Goal: Information Seeking & Learning: Learn about a topic

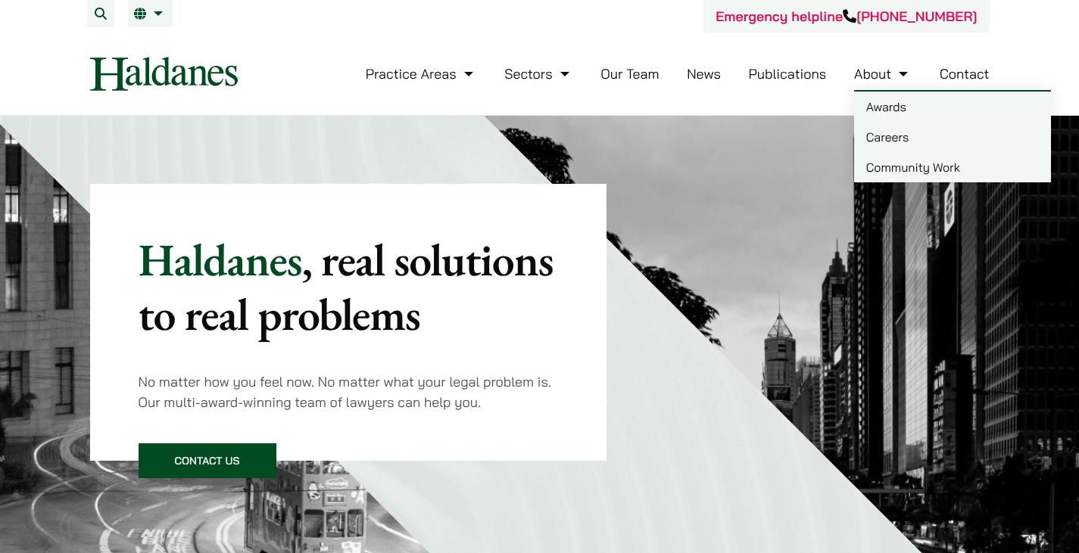
click at [887, 135] on link "Careers" at bounding box center [952, 137] width 197 height 30
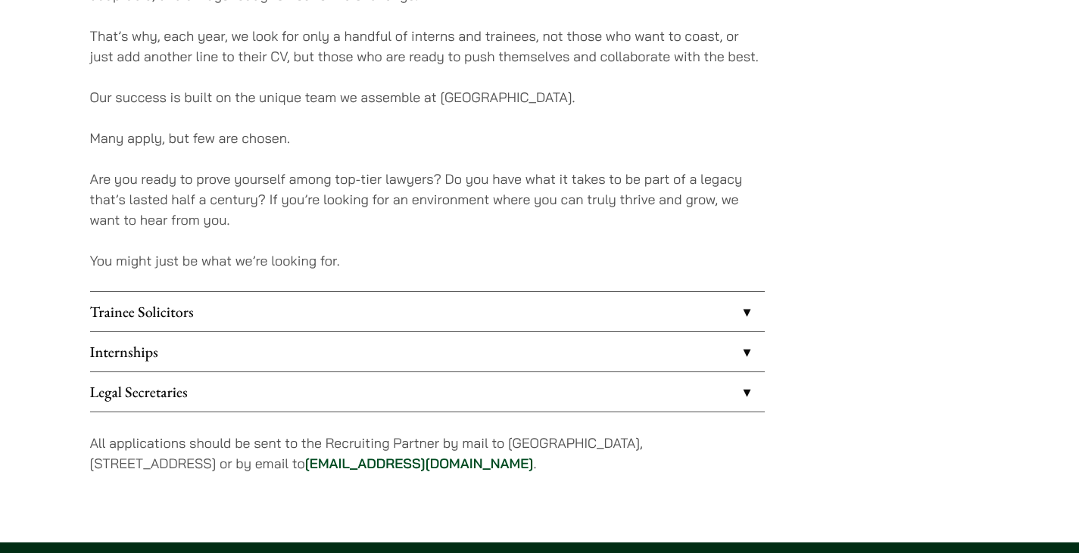
scroll to position [1126, 0]
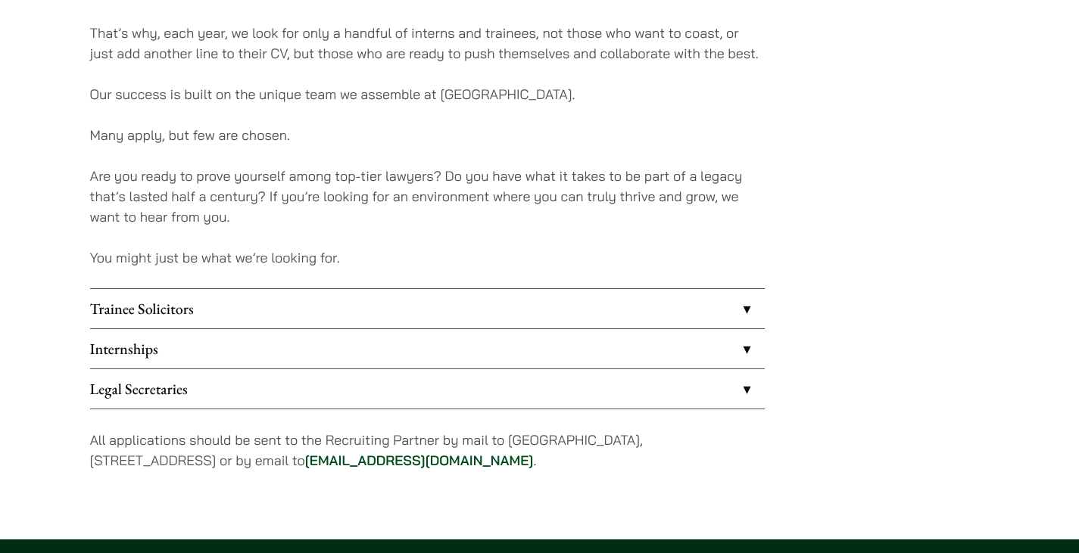
click at [551, 360] on link "Internships" at bounding box center [427, 348] width 675 height 39
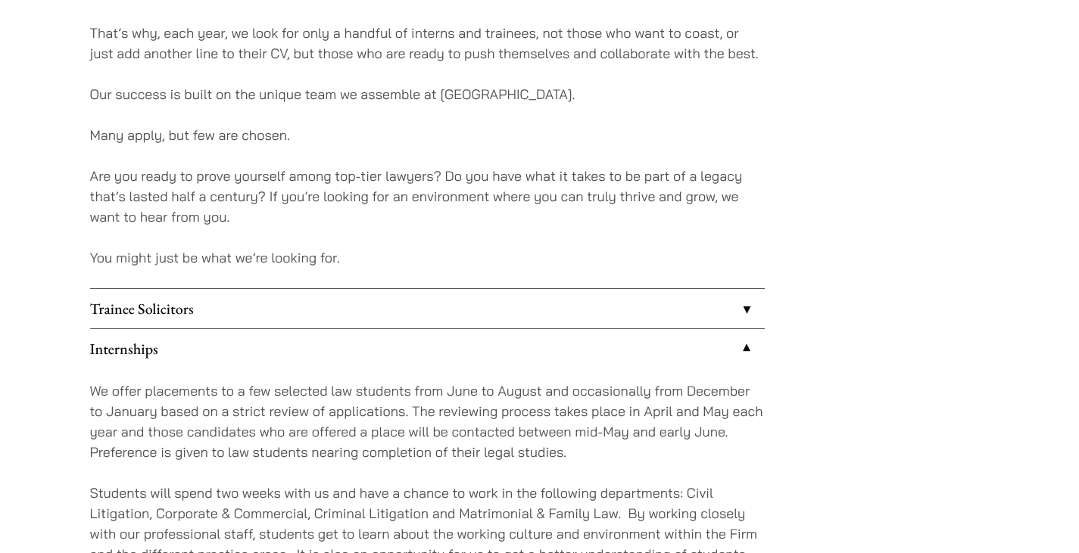
scroll to position [1424, 0]
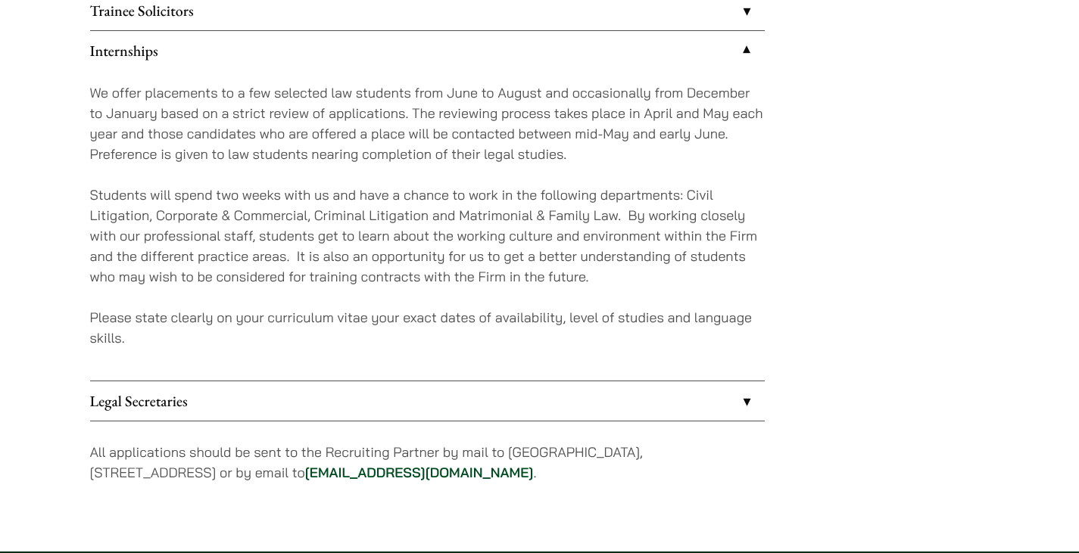
click at [564, 138] on p "We offer placements to a few selected law students from June to August and occa…" at bounding box center [427, 124] width 675 height 82
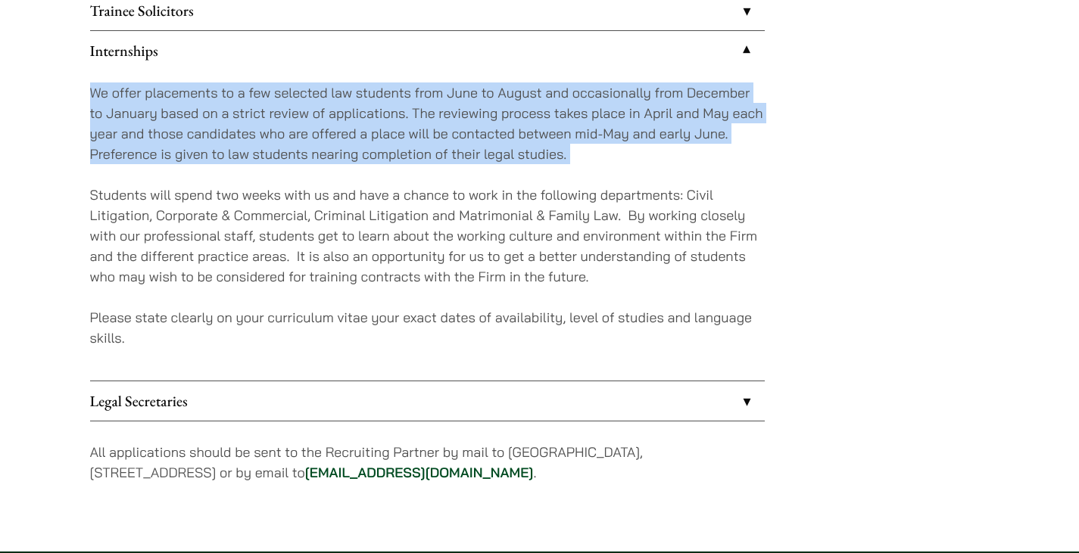
click at [564, 138] on p "We offer placements to a few selected law students from June to August and occa…" at bounding box center [427, 124] width 675 height 82
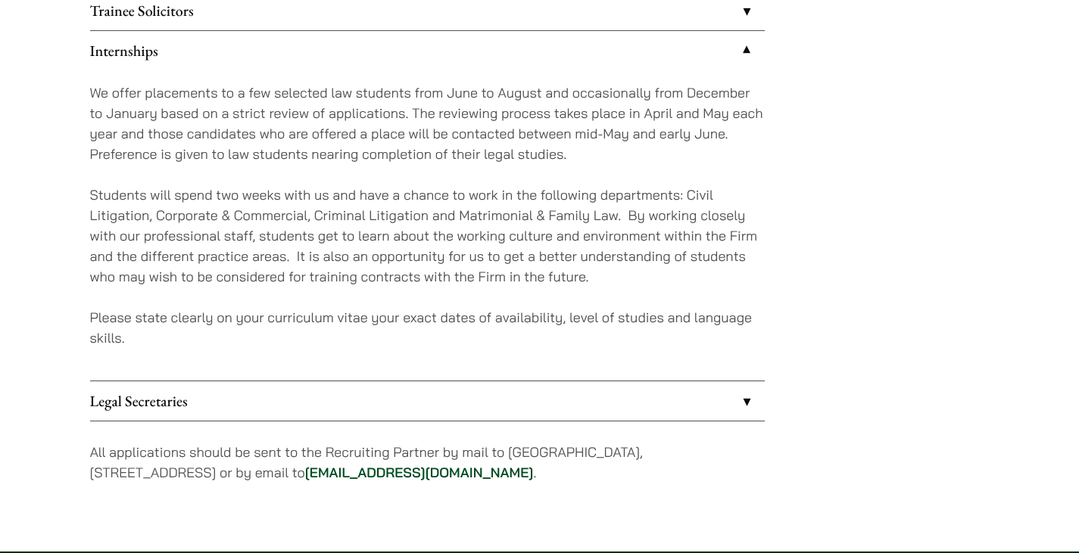
click at [566, 153] on p "We offer placements to a few selected law students from June to August and occa…" at bounding box center [427, 124] width 675 height 82
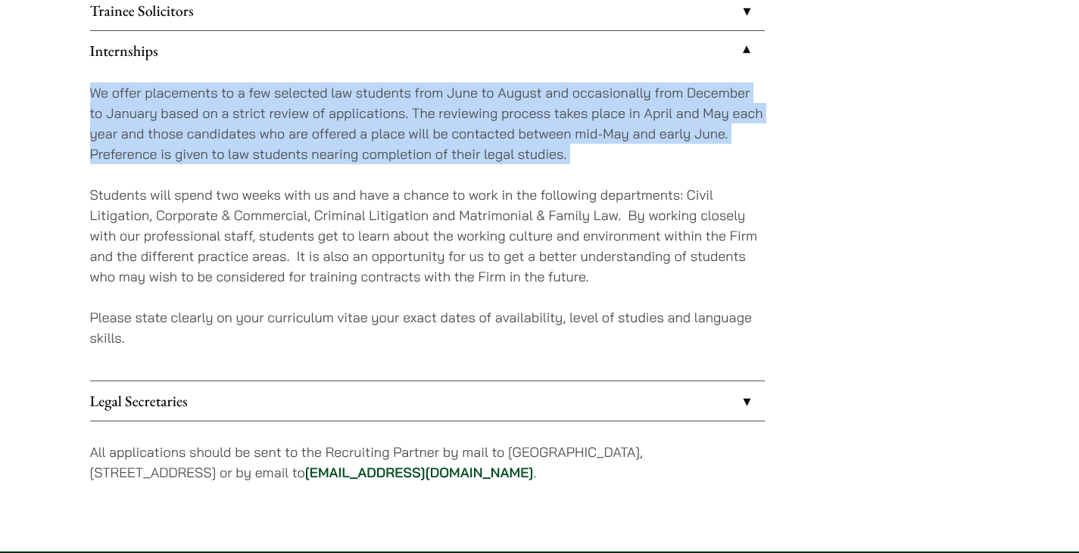
click at [566, 153] on p "We offer placements to a few selected law students from June to August and occa…" at bounding box center [427, 124] width 675 height 82
click at [585, 153] on p "We offer placements to a few selected law students from June to August and occa…" at bounding box center [427, 124] width 675 height 82
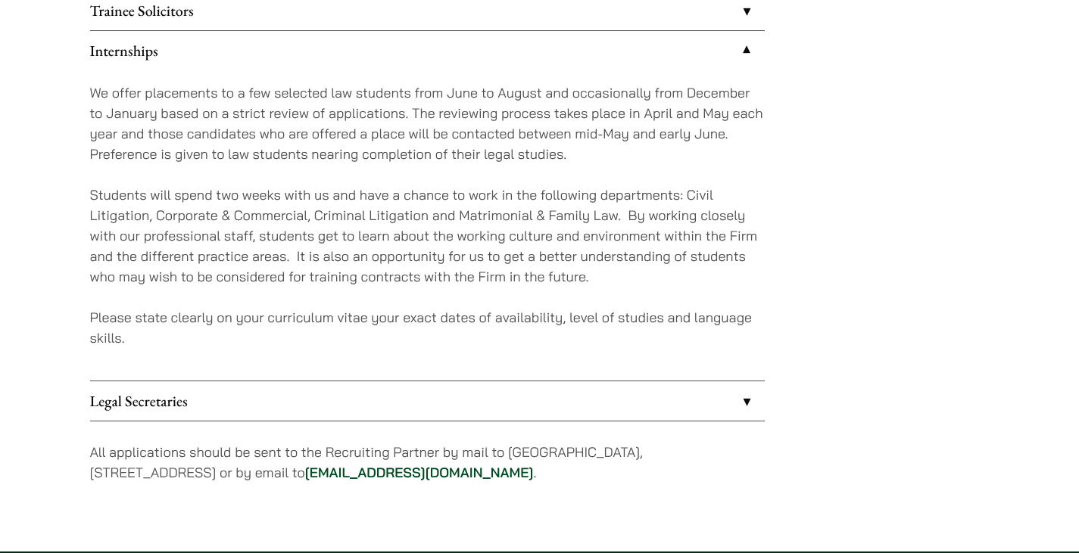
click at [585, 153] on p "We offer placements to a few selected law students from June to August and occa…" at bounding box center [427, 124] width 675 height 82
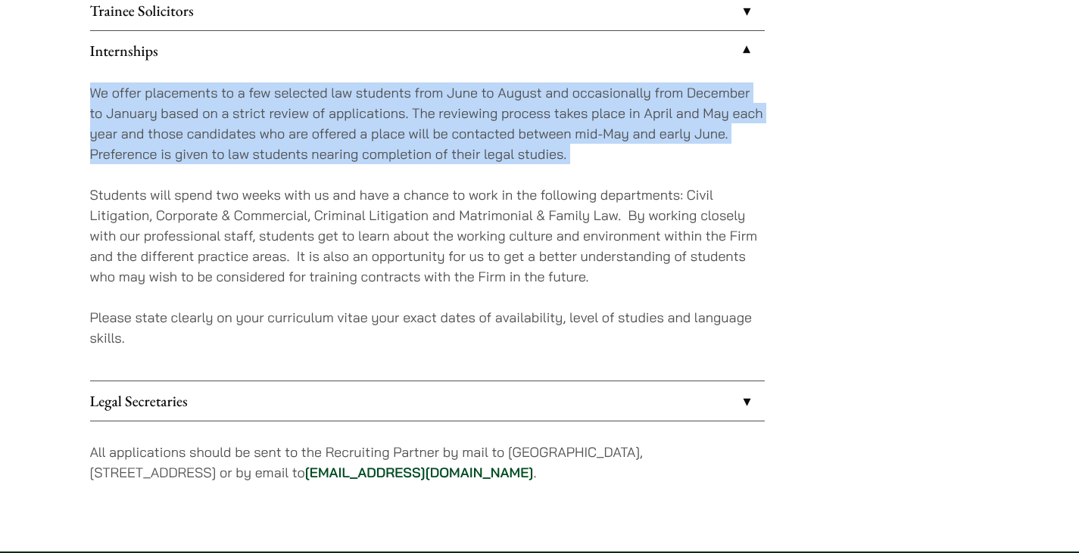
click at [585, 153] on p "We offer placements to a few selected law students from June to August and occa…" at bounding box center [427, 124] width 675 height 82
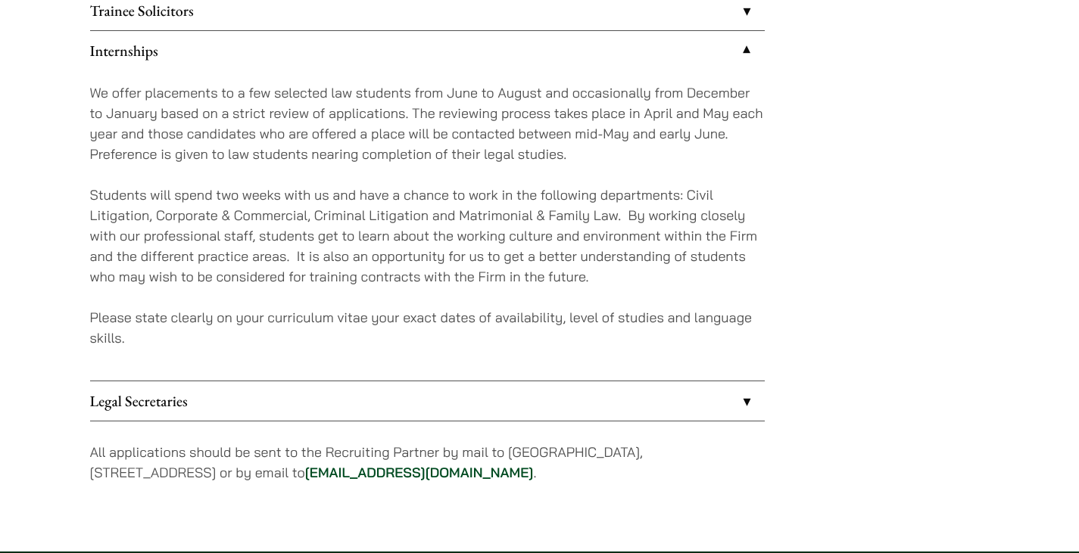
click at [585, 153] on p "We offer placements to a few selected law students from June to August and occa…" at bounding box center [427, 124] width 675 height 82
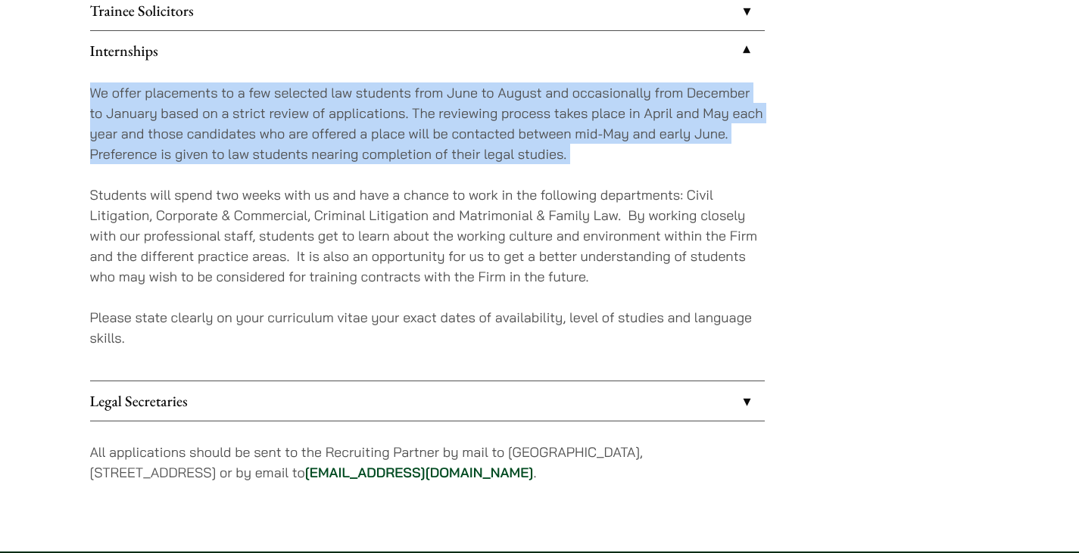
click at [585, 153] on p "We offer placements to a few selected law students from June to August and occa…" at bounding box center [427, 124] width 675 height 82
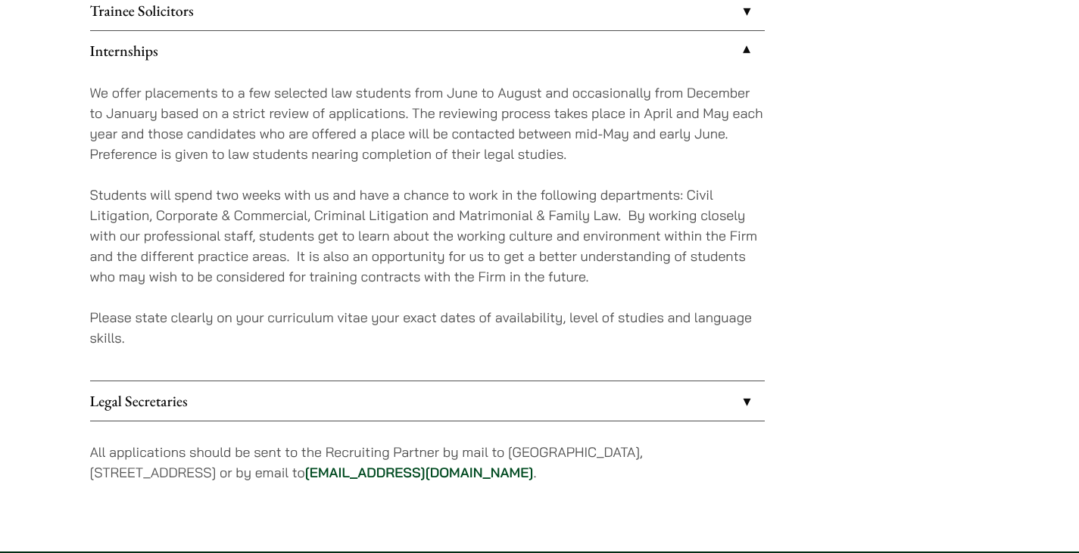
click at [569, 226] on p "Students will spend two weeks with us and have a chance to work in the followin…" at bounding box center [427, 236] width 675 height 102
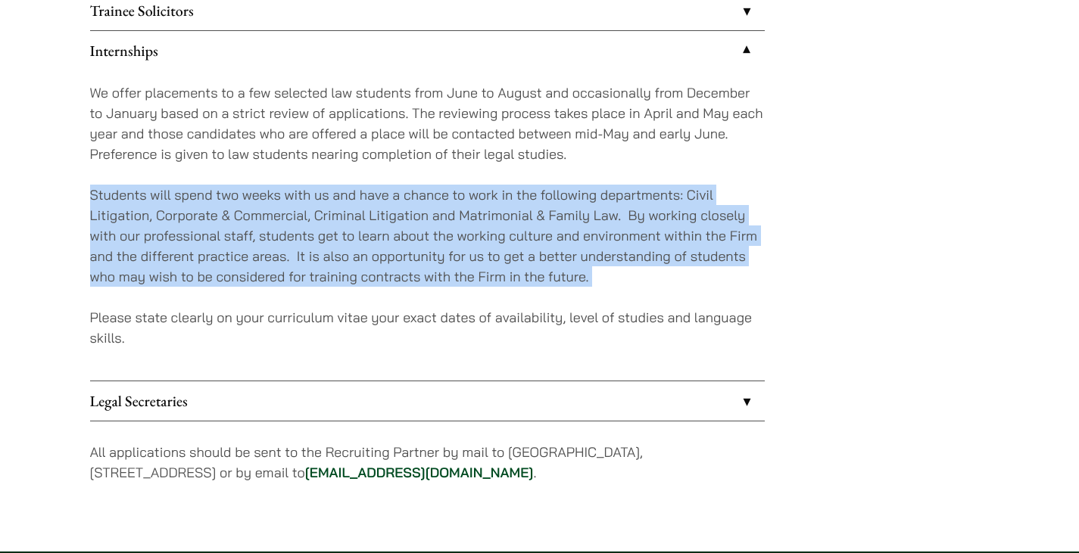
click at [569, 226] on p "Students will spend two weeks with us and have a chance to work in the followin…" at bounding box center [427, 236] width 675 height 102
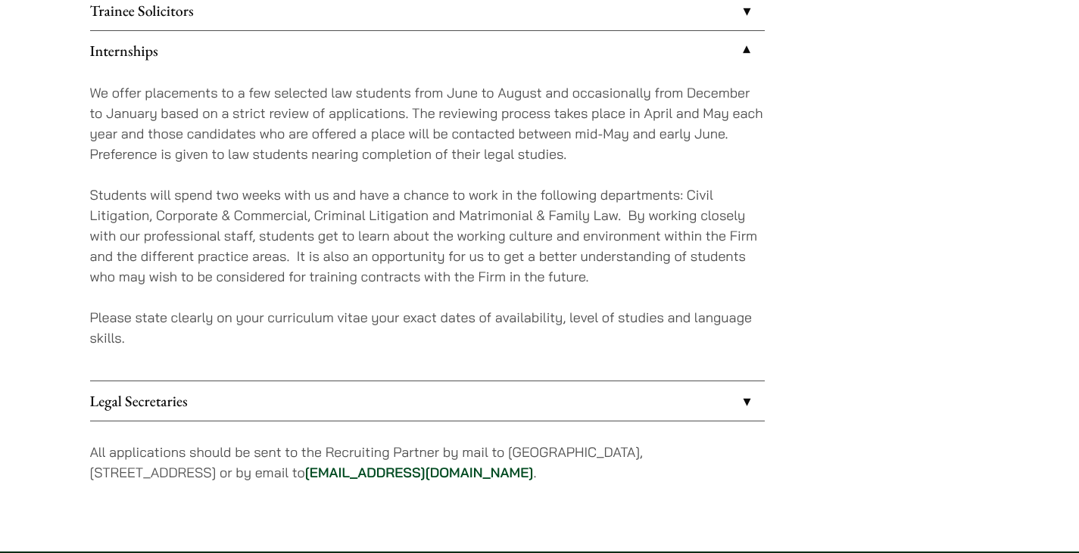
click at [532, 304] on div "We offer placements to a few selected law students from June to August and occa…" at bounding box center [427, 225] width 675 height 310
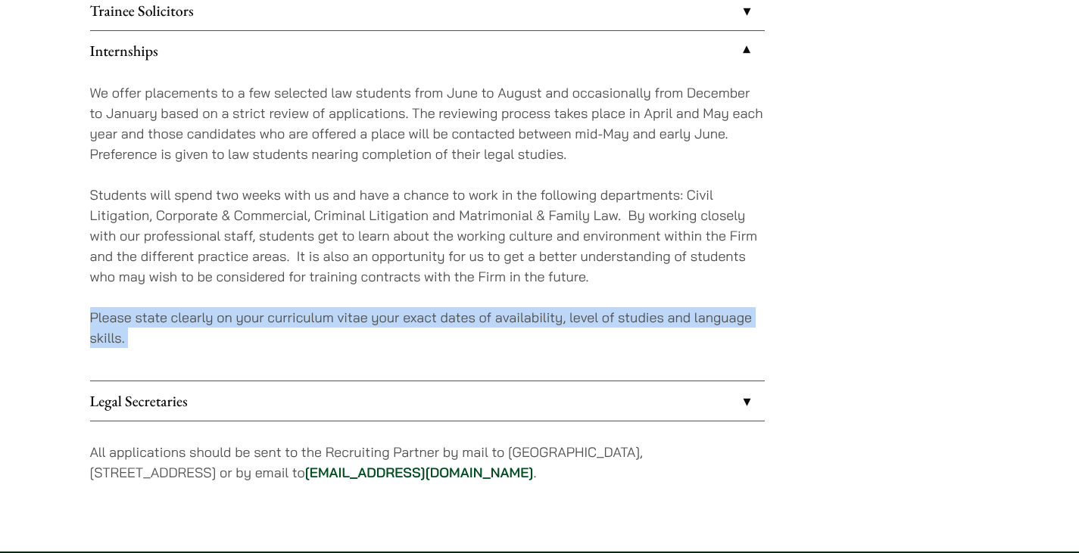
click at [532, 304] on div "We offer placements to a few selected law students from June to August and occa…" at bounding box center [427, 225] width 675 height 310
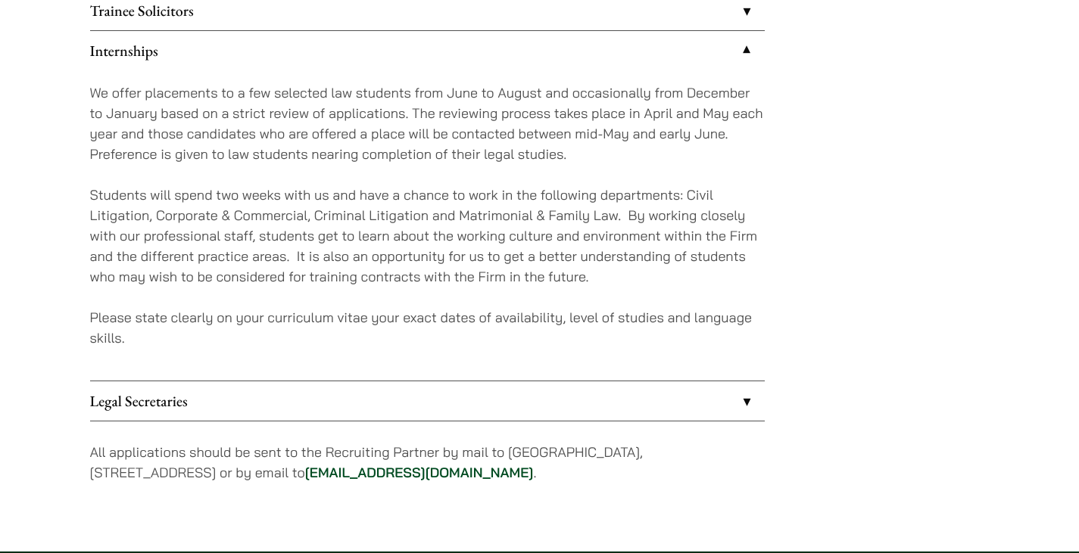
click at [553, 267] on p "Students will spend two weeks with us and have a chance to work in the followin…" at bounding box center [427, 236] width 675 height 102
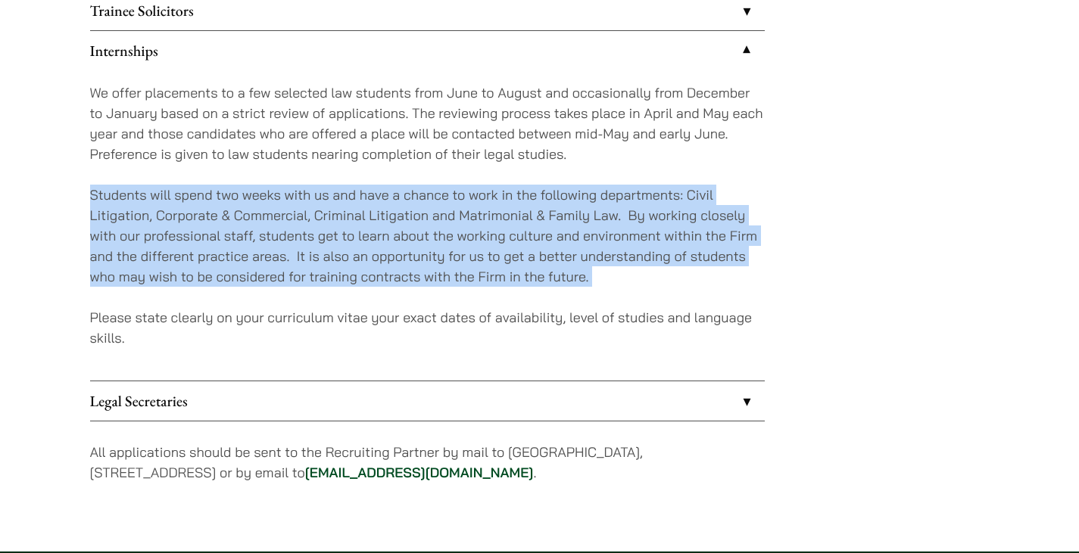
click at [553, 267] on p "Students will spend two weeks with us and have a chance to work in the followin…" at bounding box center [427, 236] width 675 height 102
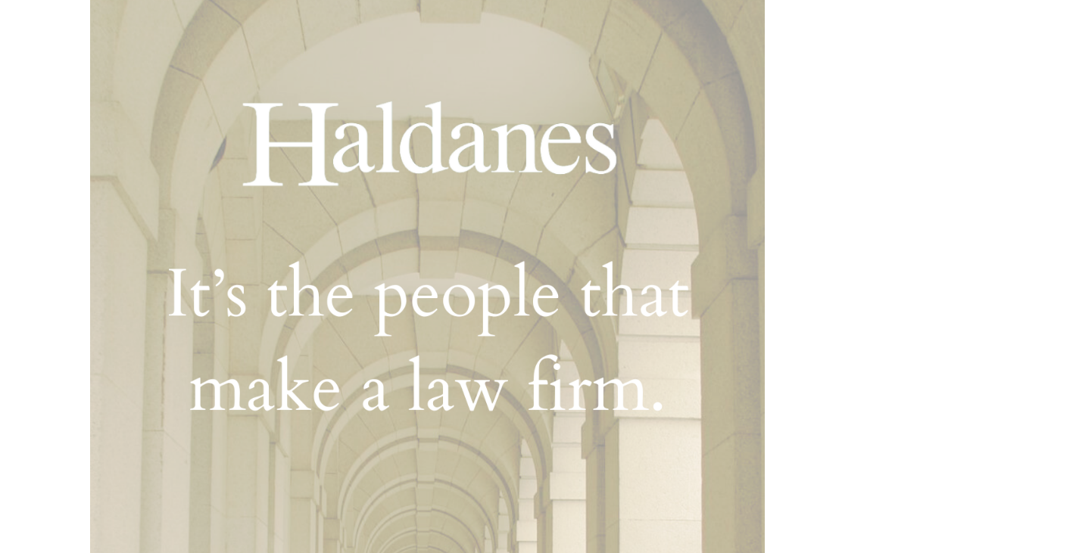
scroll to position [0, 0]
